Goal: Transaction & Acquisition: Download file/media

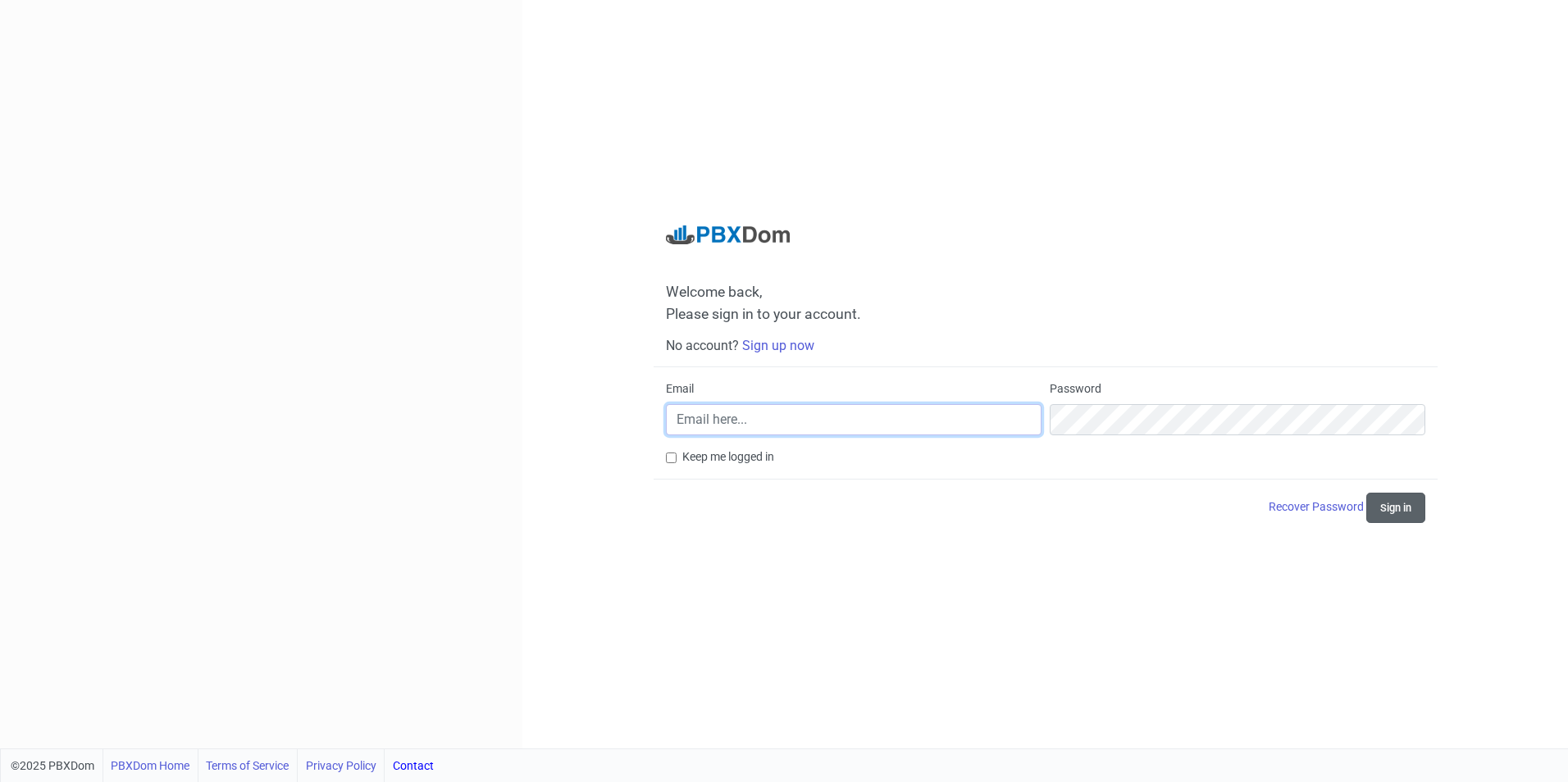
type input "[PERSON_NAME][EMAIL_ADDRESS][DOMAIN_NAME]"
click at [1380, 507] on button "Sign in" at bounding box center [1394, 508] width 59 height 30
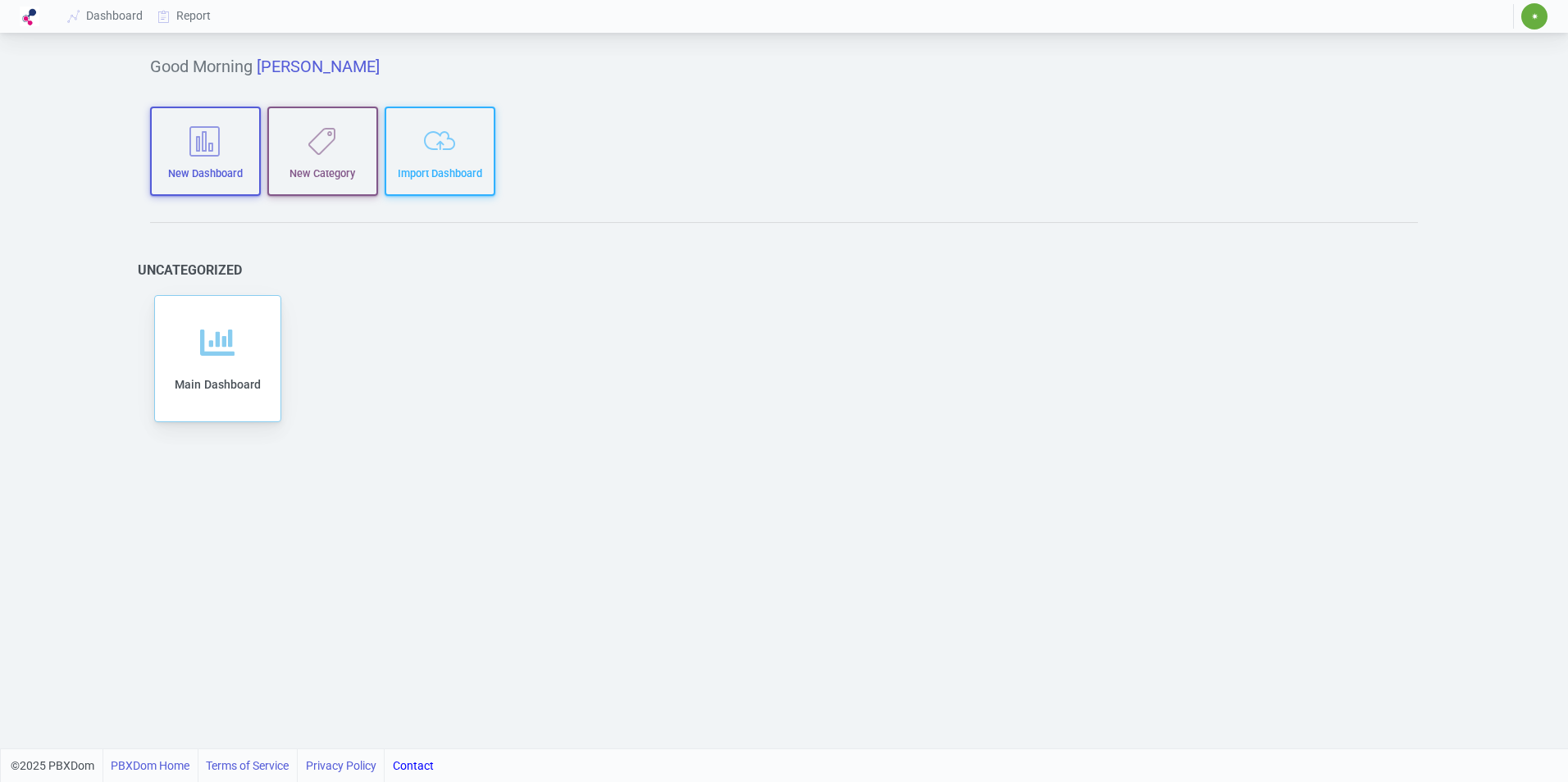
click at [1536, 18] on span "✷" at bounding box center [1534, 17] width 7 height 10
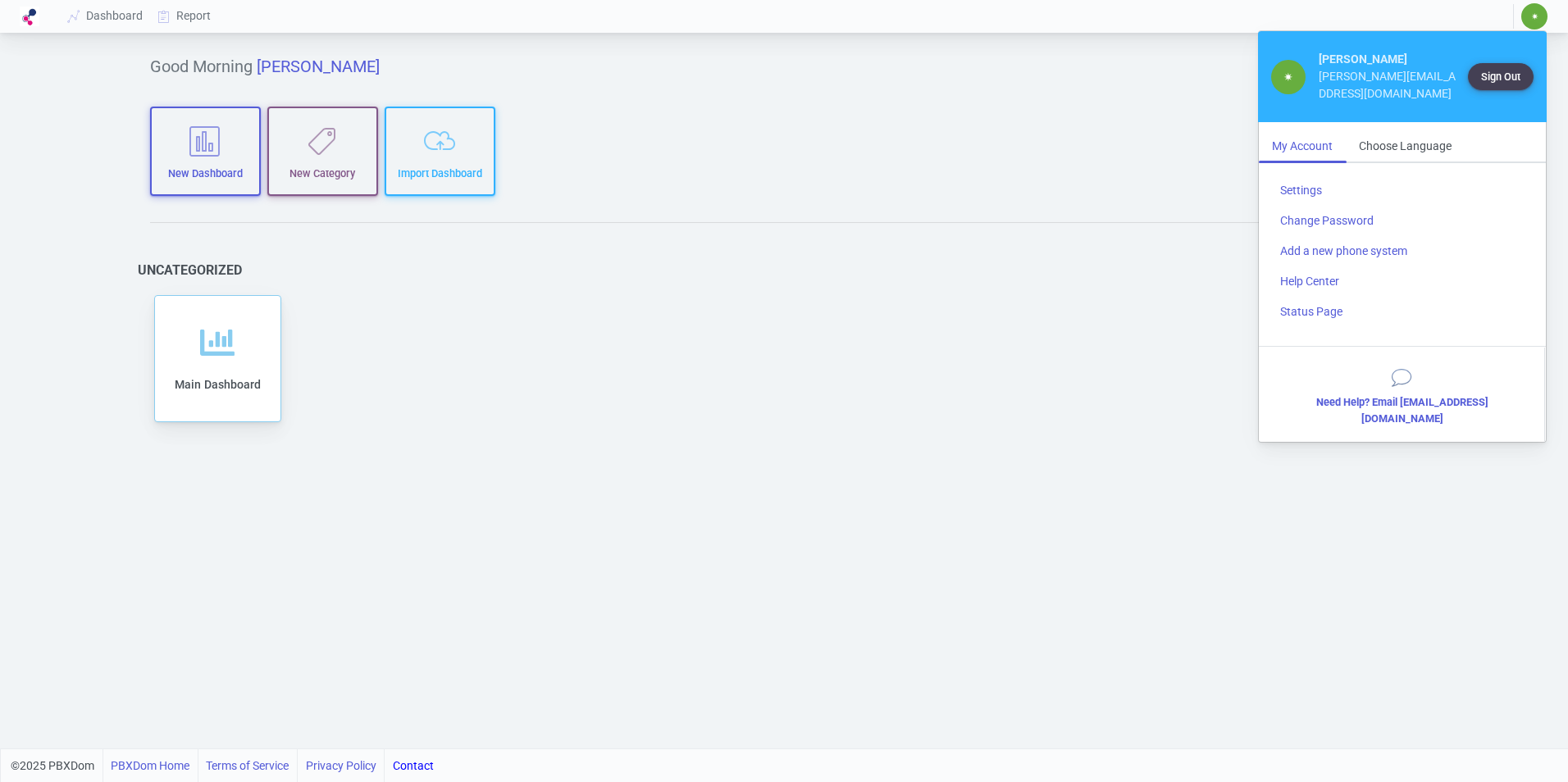
click at [595, 423] on div "Add to category Remove from category Edit Clone Export Delete Share Main Dashbo…" at bounding box center [783, 359] width 1268 height 136
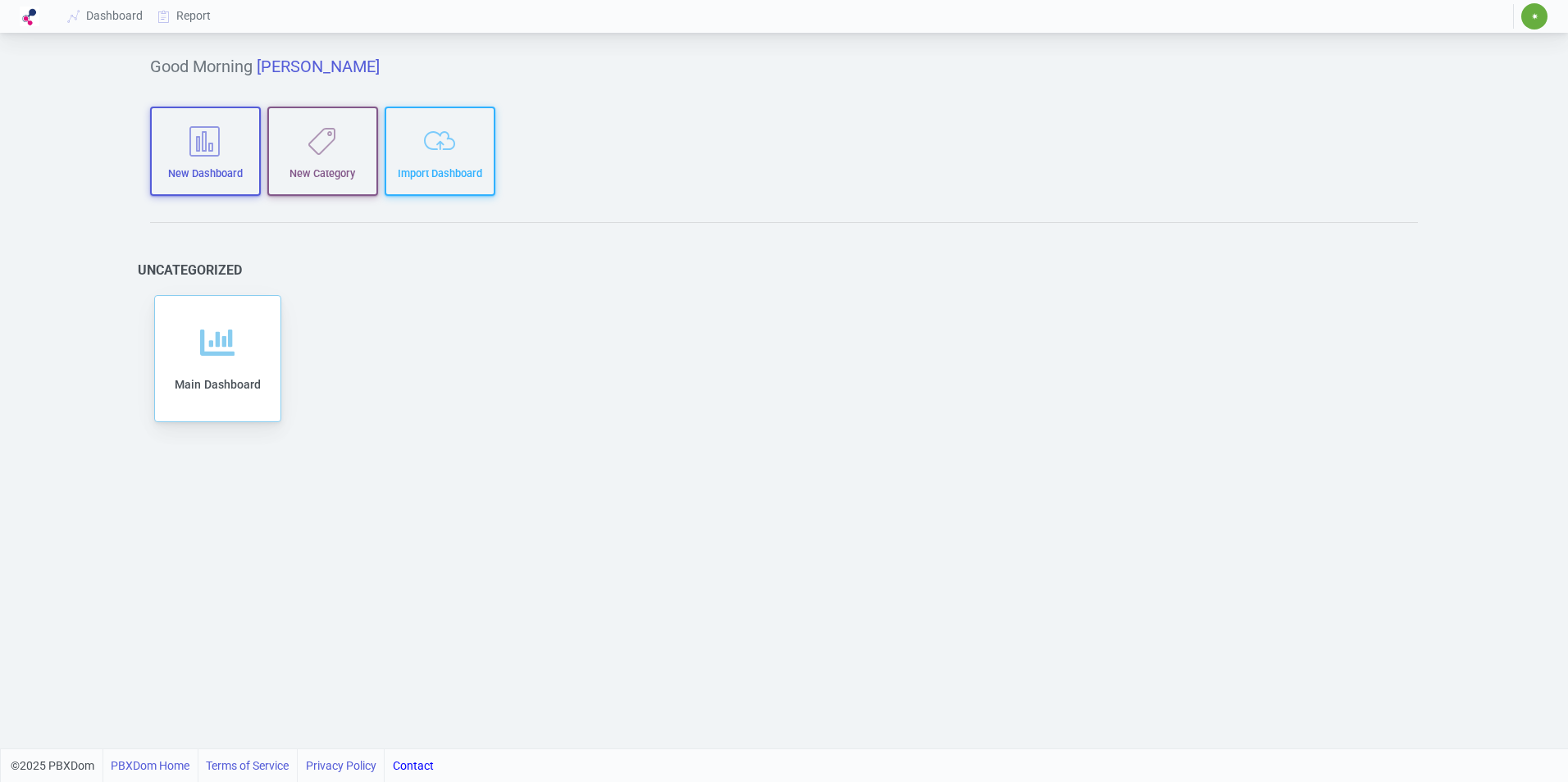
click at [1531, 16] on span "✷" at bounding box center [1534, 17] width 7 height 10
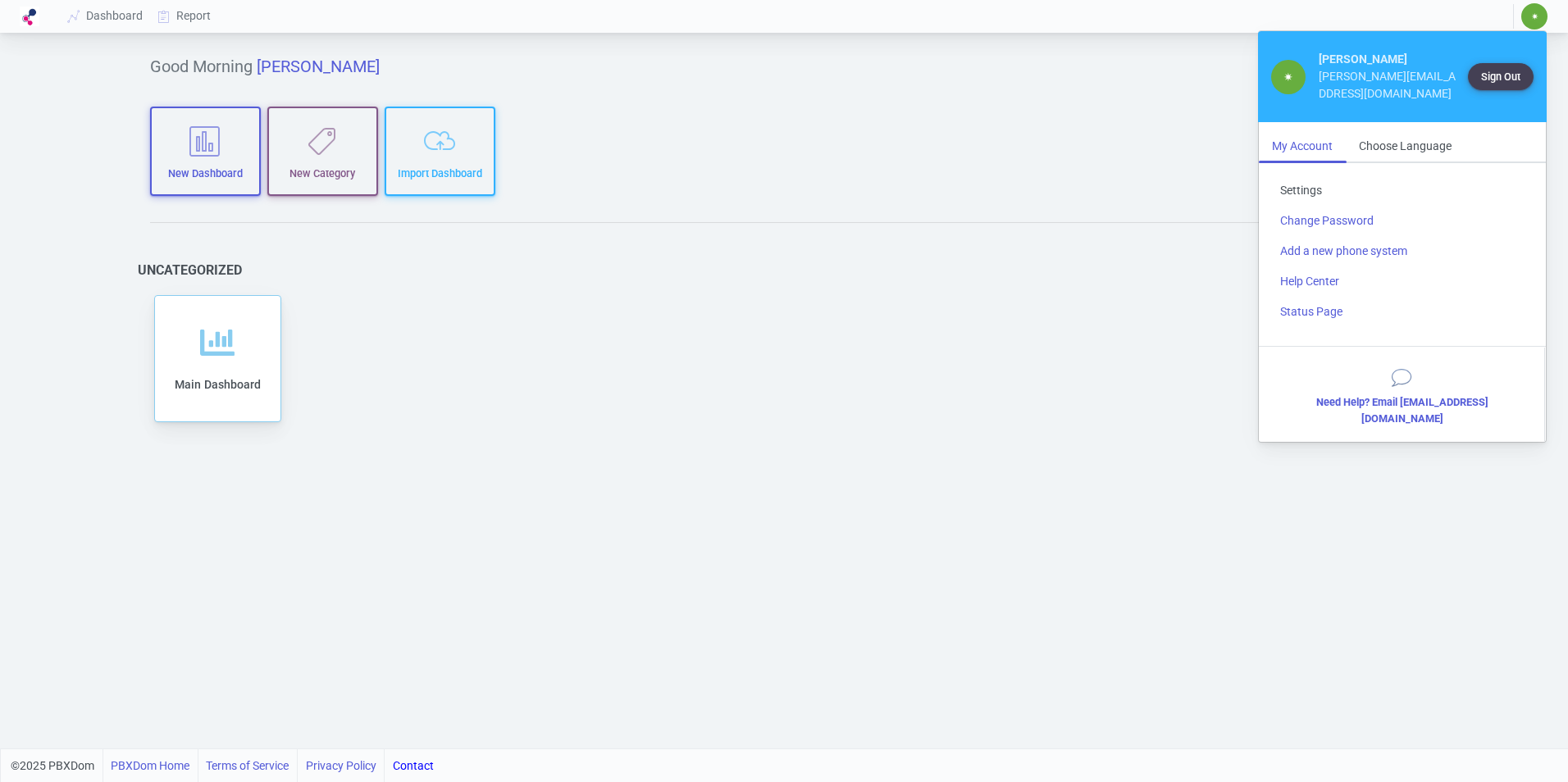
click at [1308, 177] on link "Settings" at bounding box center [1401, 191] width 270 height 30
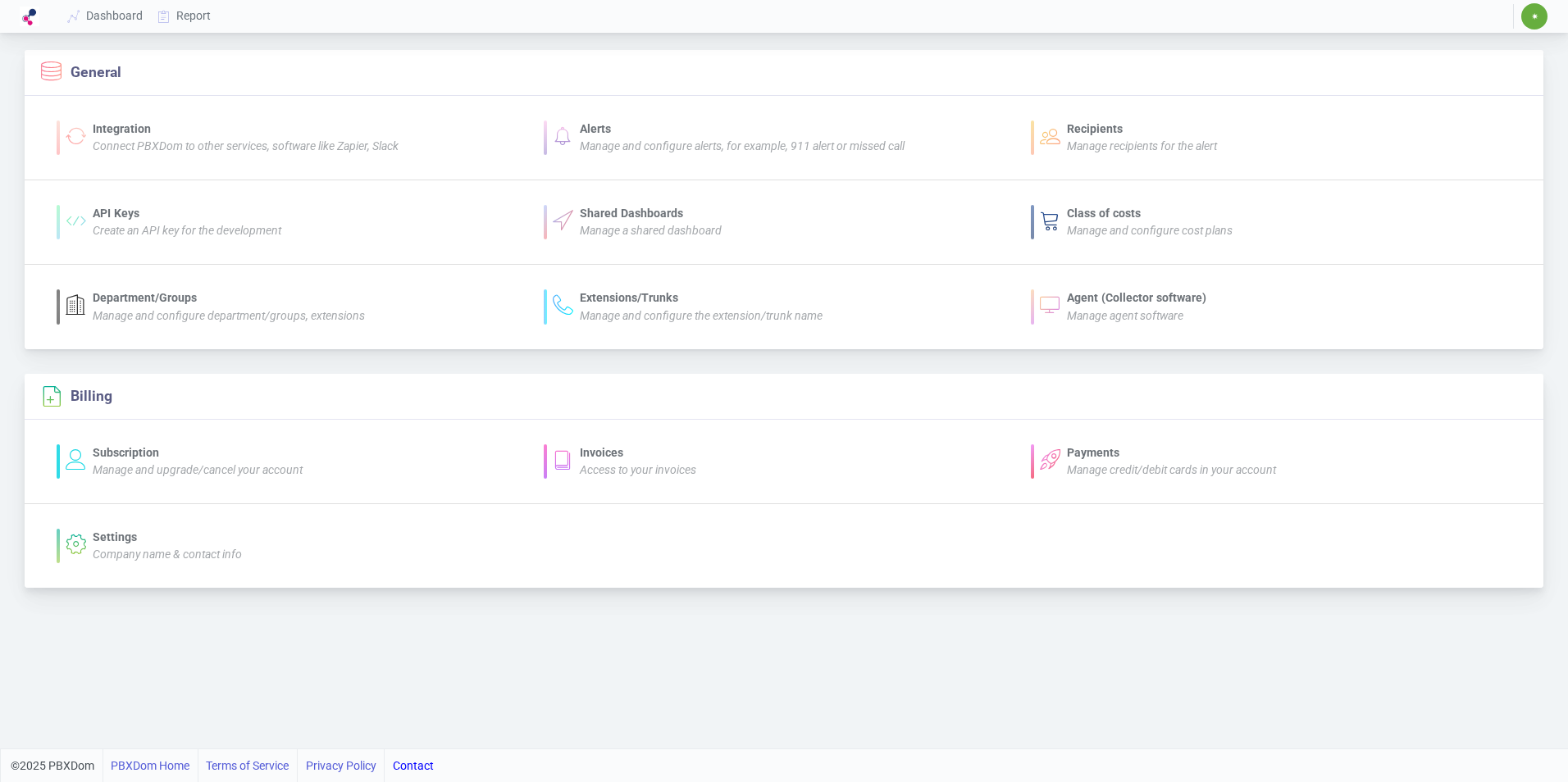
click at [601, 468] on icon "Access to your invoices" at bounding box center [637, 469] width 117 height 13
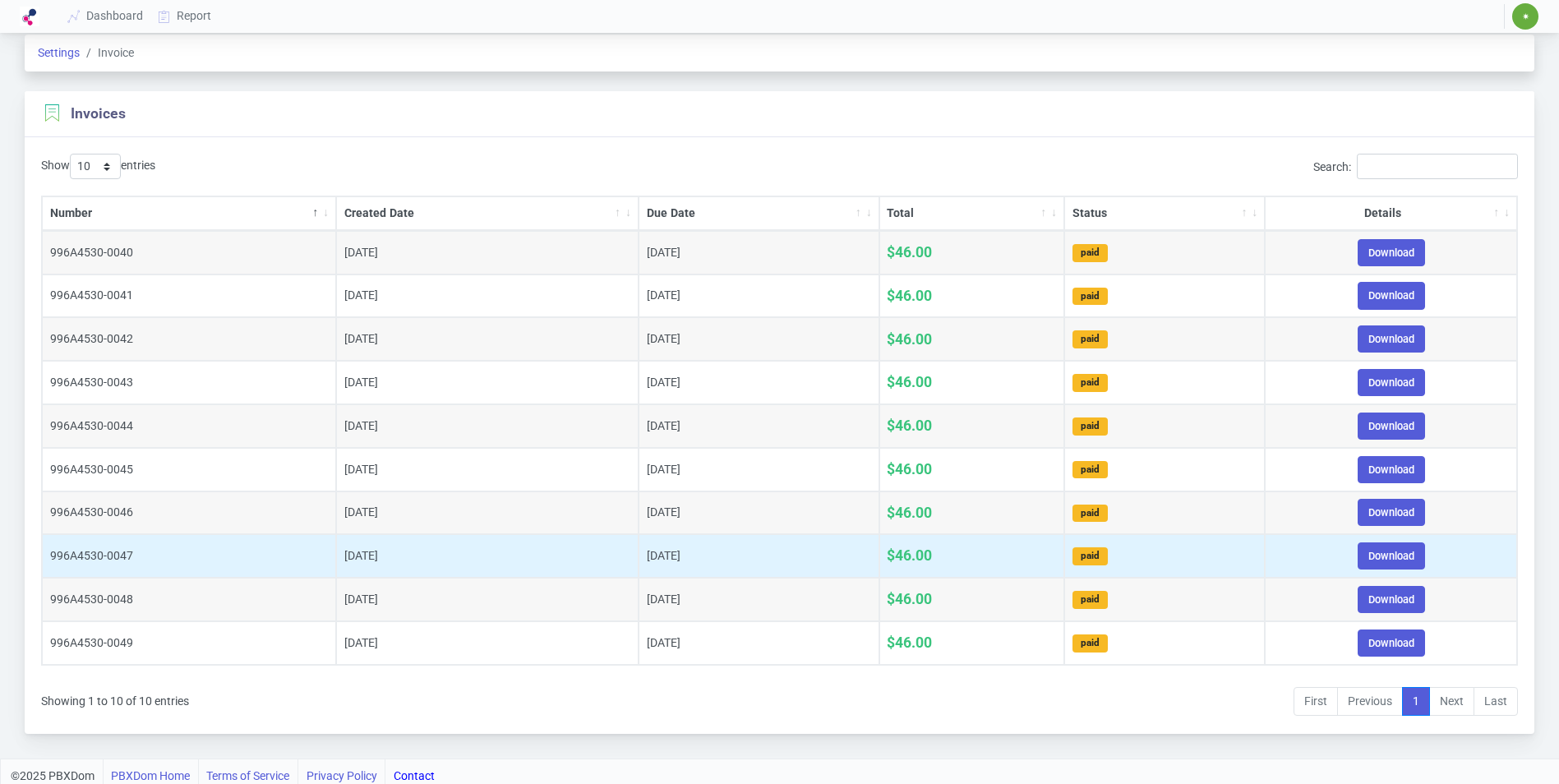
scroll to position [30, 0]
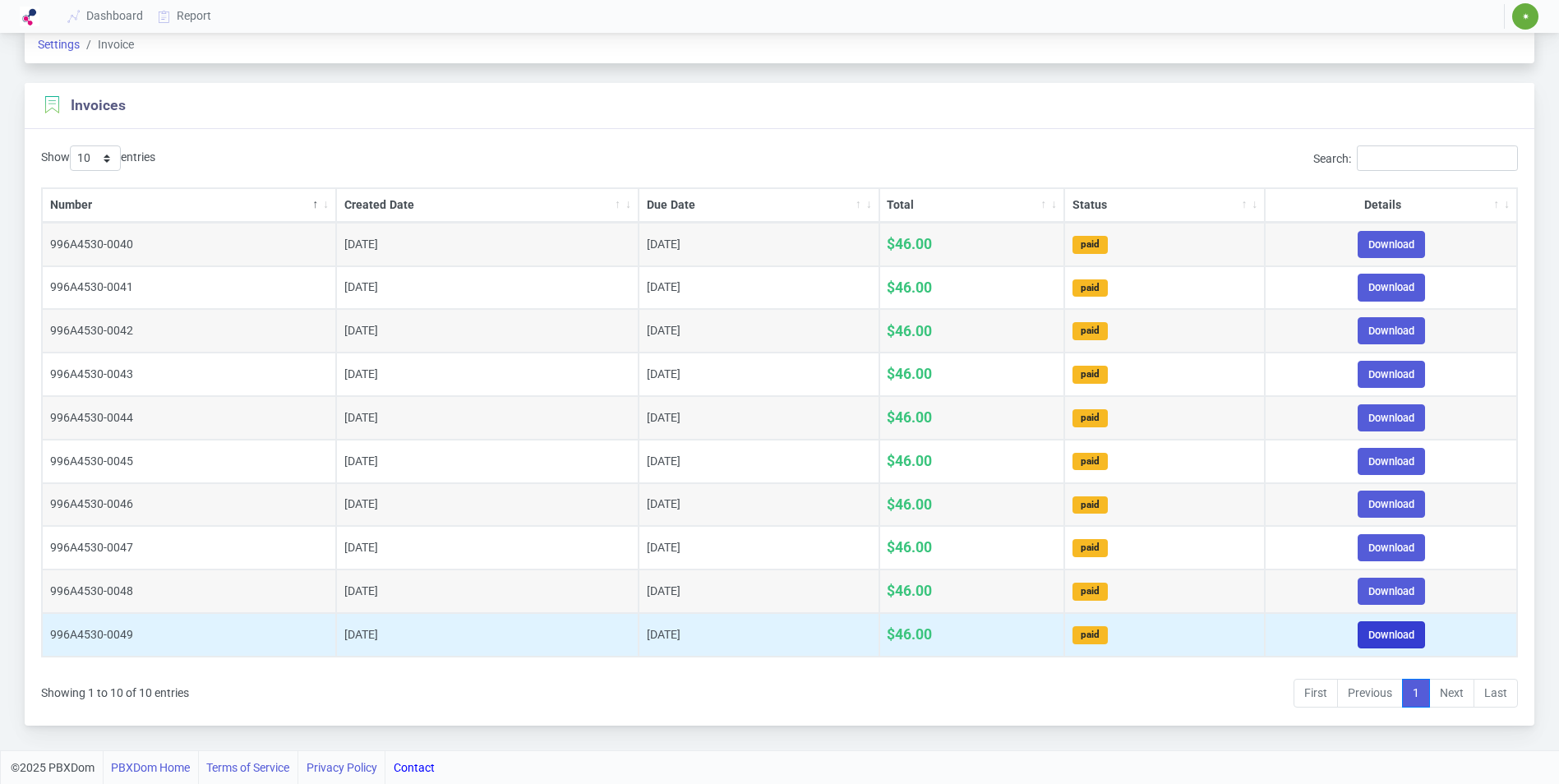
click at [1380, 631] on link "Download" at bounding box center [1391, 634] width 67 height 27
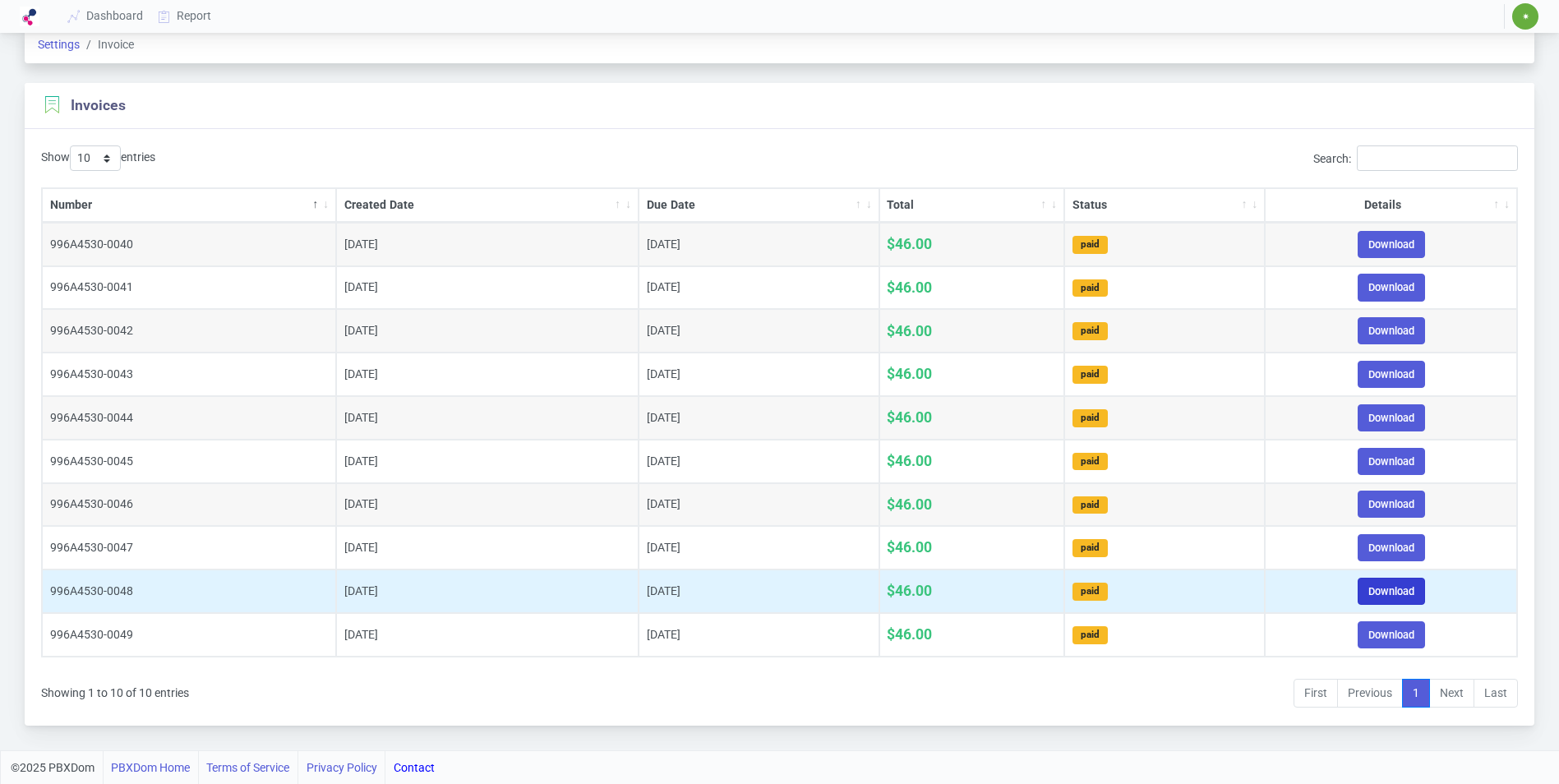
click at [1396, 596] on link "Download" at bounding box center [1391, 591] width 67 height 27
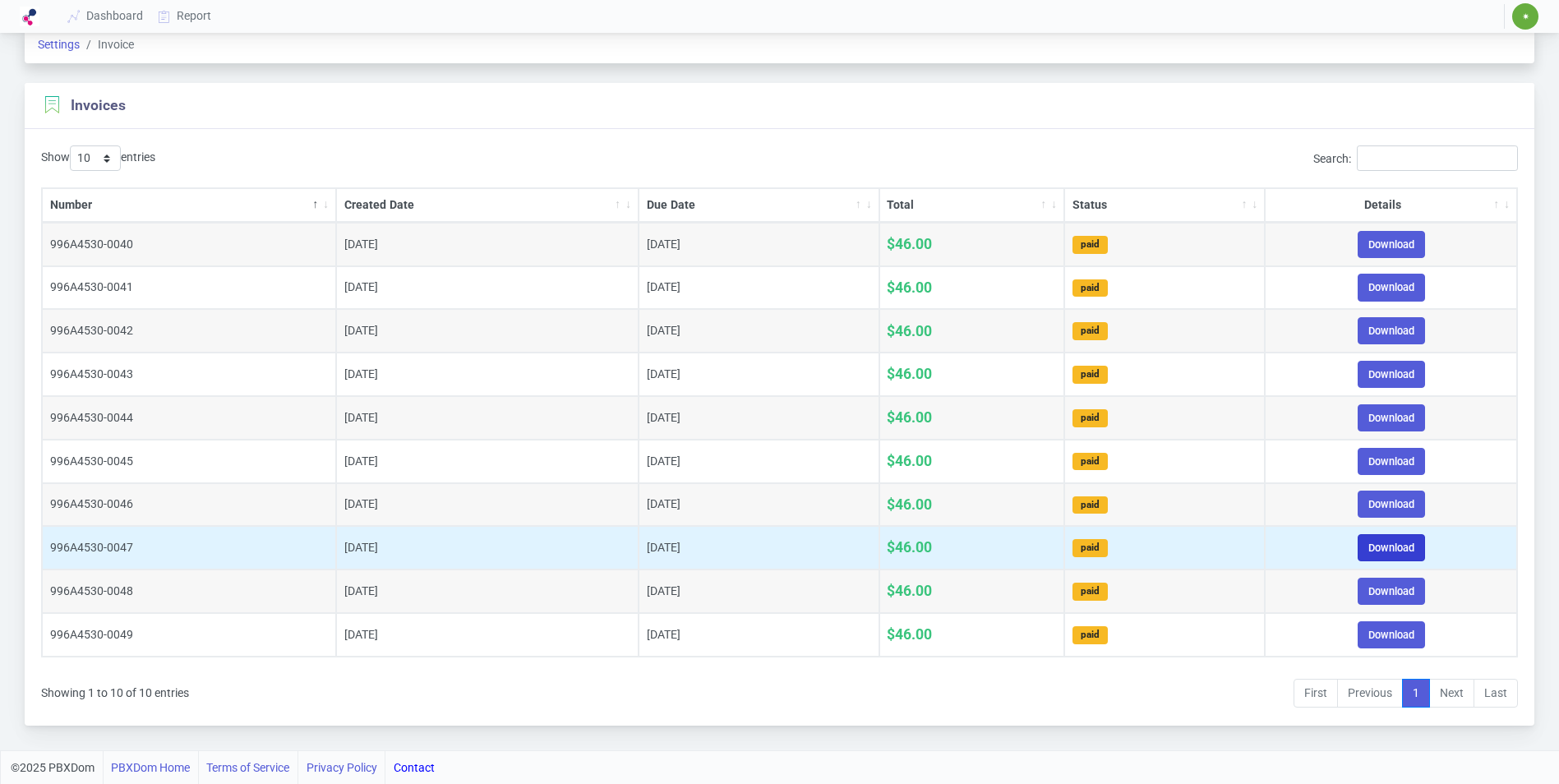
click at [1395, 547] on link "Download" at bounding box center [1391, 547] width 67 height 27
